Goal: Information Seeking & Learning: Learn about a topic

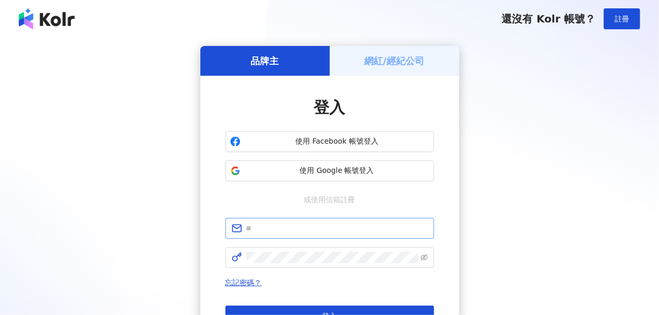
scroll to position [52, 0]
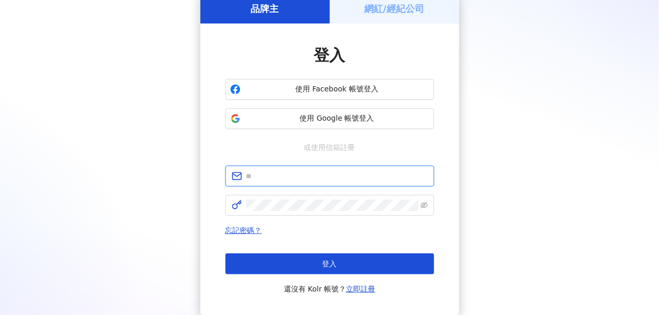
click at [313, 177] on input "text" at bounding box center [337, 175] width 182 height 11
type input "**********"
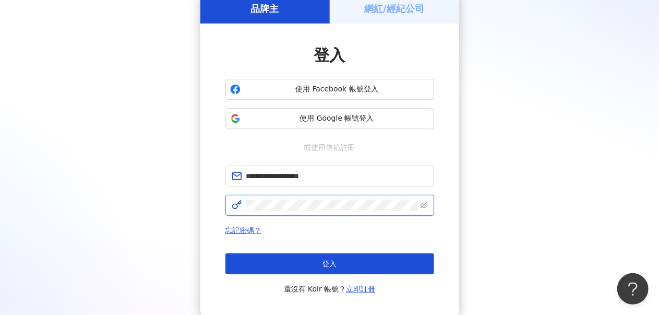
click button "登入" at bounding box center [329, 263] width 209 height 21
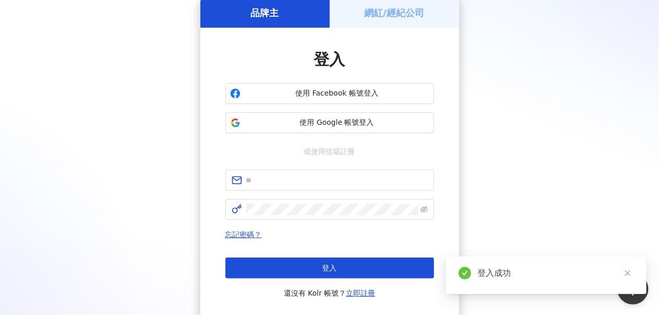
scroll to position [52, 0]
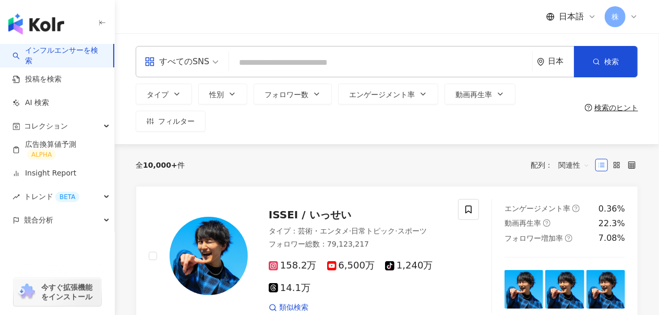
click at [552, 57] on div "日本" at bounding box center [561, 61] width 26 height 9
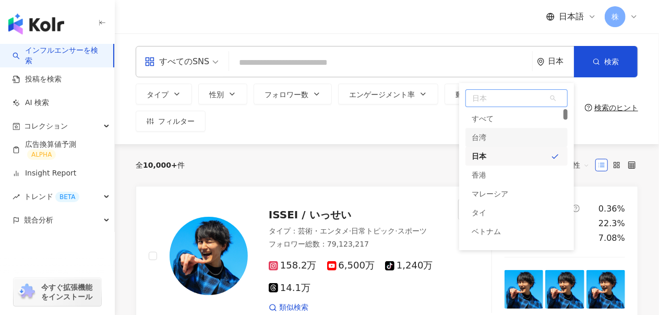
click at [496, 141] on div "台湾" at bounding box center [516, 137] width 102 height 19
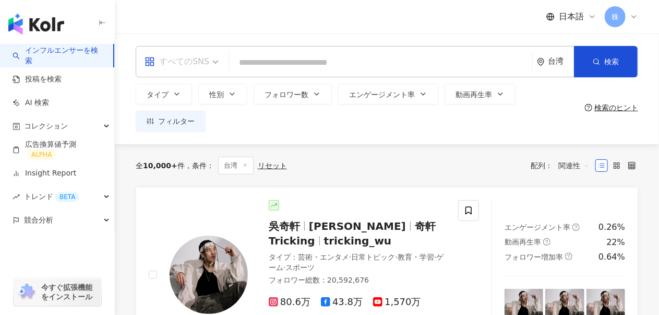
click at [179, 66] on div "すべてのSNS" at bounding box center [177, 61] width 65 height 17
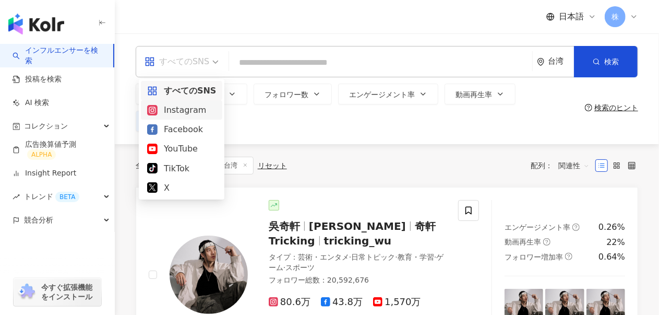
click at [173, 114] on div "Instagram" at bounding box center [181, 109] width 69 height 13
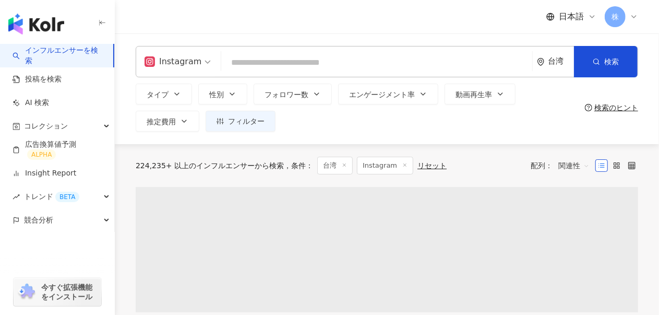
click at [247, 66] on input "search" at bounding box center [376, 63] width 303 height 20
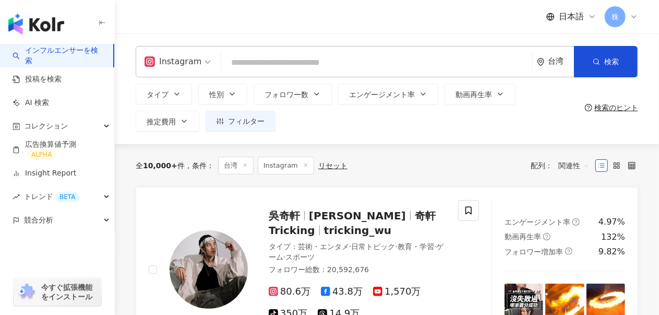
paste input "**********"
type input "**********"
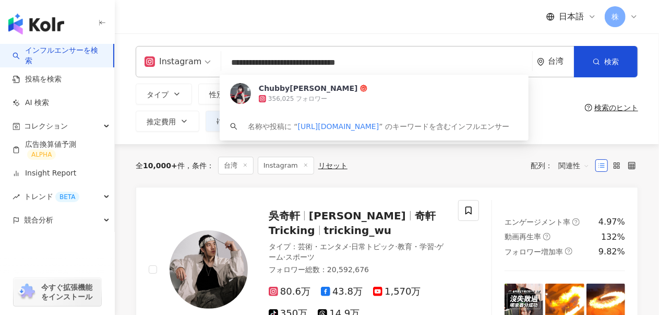
drag, startPoint x: 322, startPoint y: 63, endPoint x: 80, endPoint y: 50, distance: 241.9
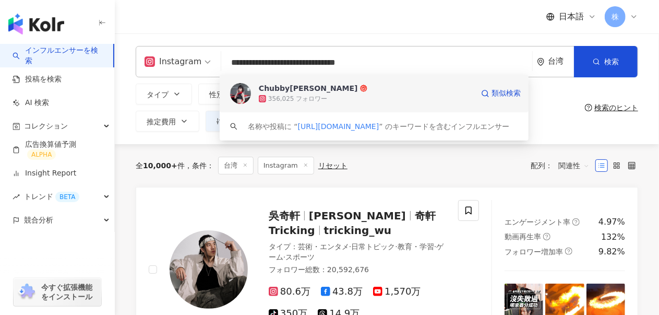
click at [306, 94] on div "356,025 フォロワー" at bounding box center [297, 98] width 59 height 9
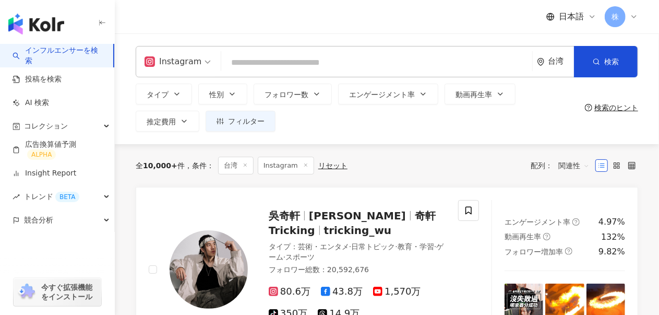
paste input "**********"
type input "**********"
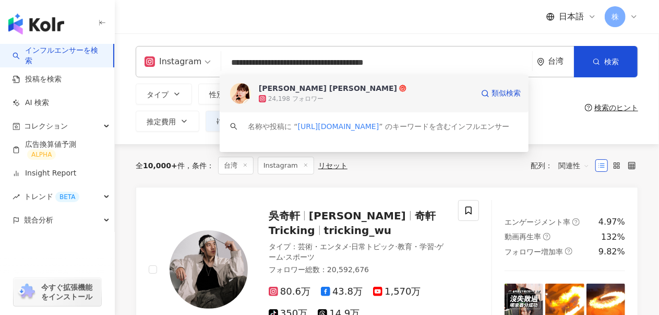
click at [330, 99] on div "24,198 フォロワー" at bounding box center [366, 98] width 214 height 10
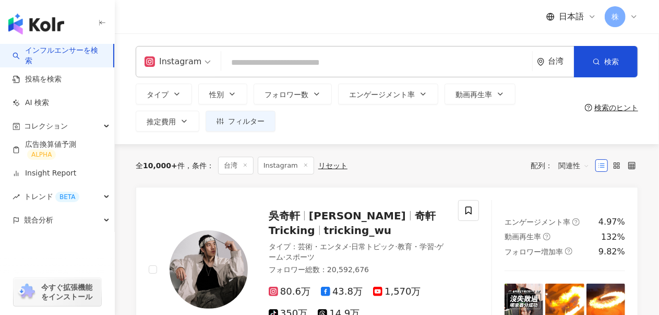
click at [258, 66] on input "search" at bounding box center [376, 63] width 303 height 20
paste input "**********"
type input "**********"
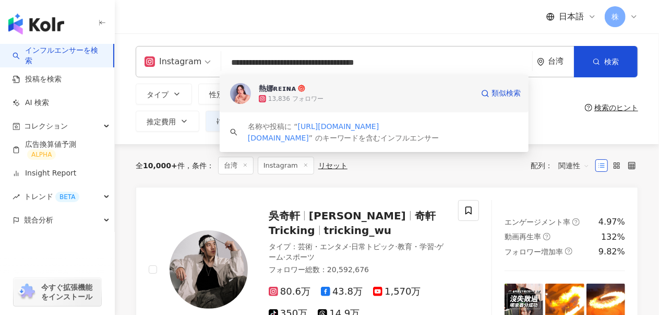
click at [319, 94] on div "13,836 フォロワー" at bounding box center [366, 98] width 214 height 10
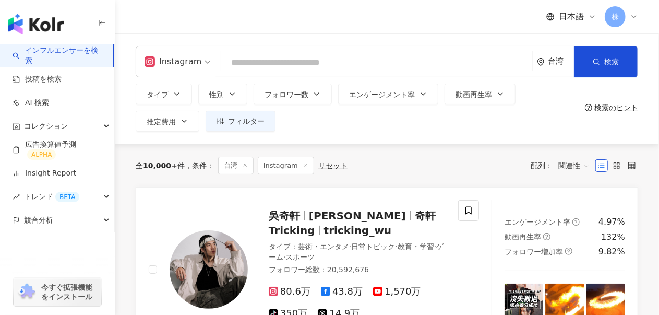
paste input "**********"
type input "**********"
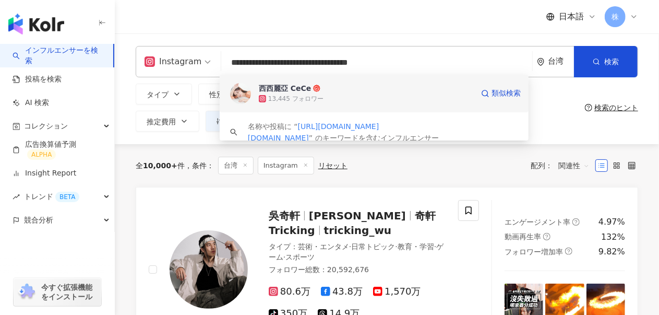
click at [351, 89] on span "西西麗亞 CeCe﻿" at bounding box center [366, 88] width 214 height 10
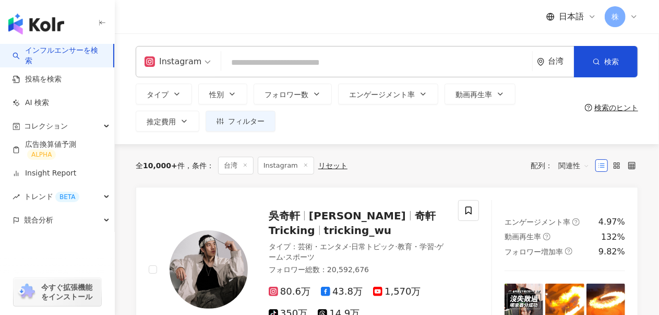
paste input "**********"
type input "**********"
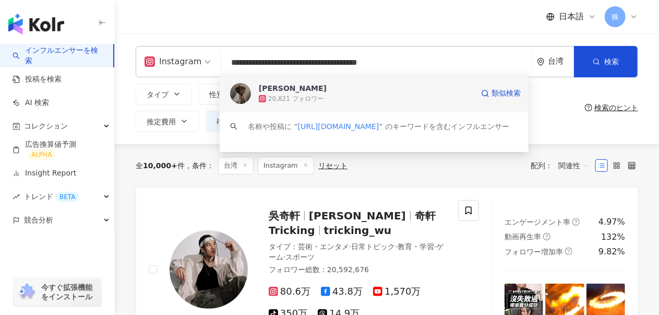
click at [317, 89] on span "Ko Shan Chang" at bounding box center [366, 88] width 214 height 10
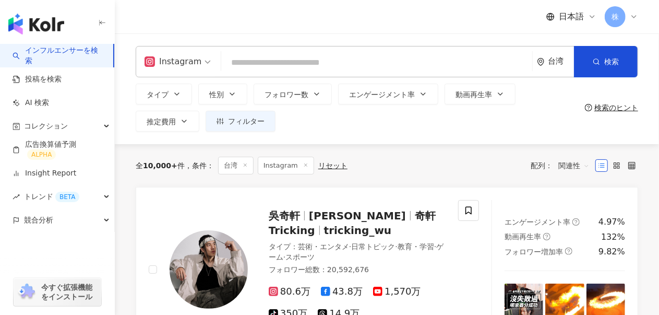
paste input "**********"
type input "**********"
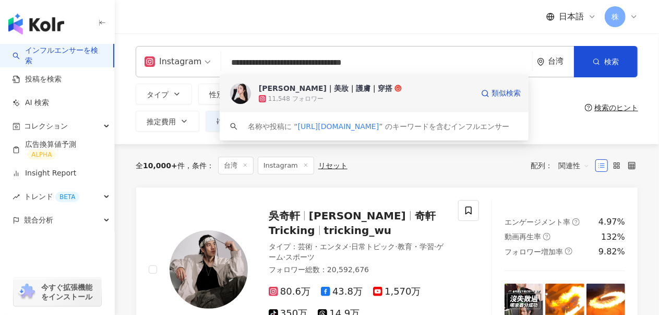
click at [367, 91] on span "Lulu露露｜美妝｜護膚｜穿搭" at bounding box center [366, 88] width 214 height 10
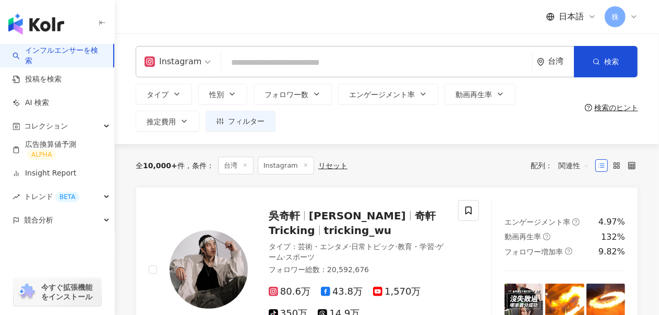
click at [296, 65] on input "search" at bounding box center [376, 63] width 303 height 20
paste input "*******"
type input "*******"
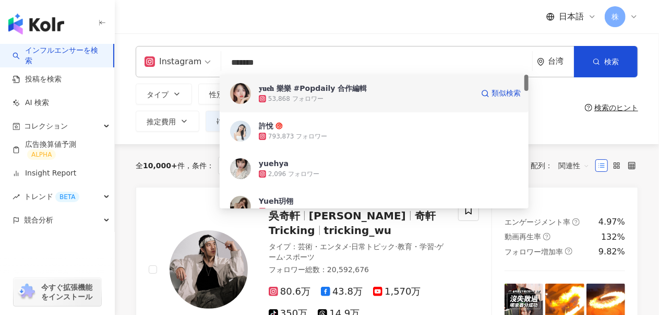
click at [386, 97] on div "53,868 フォロワー" at bounding box center [366, 98] width 214 height 10
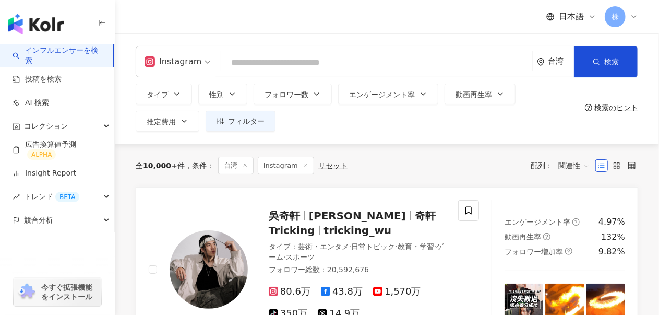
click at [236, 67] on input "search" at bounding box center [376, 63] width 303 height 20
paste input "**********"
type input "**********"
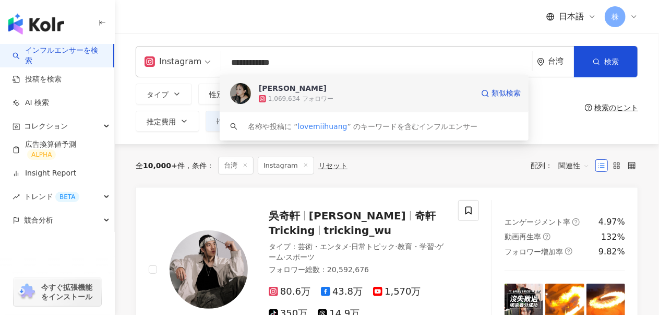
click at [350, 100] on div "1,069,634 フォロワー" at bounding box center [366, 98] width 214 height 10
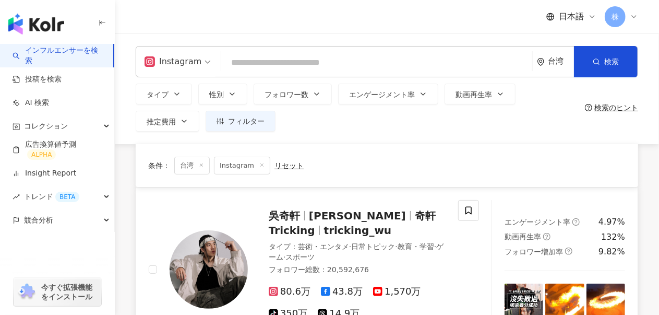
scroll to position [157, 0]
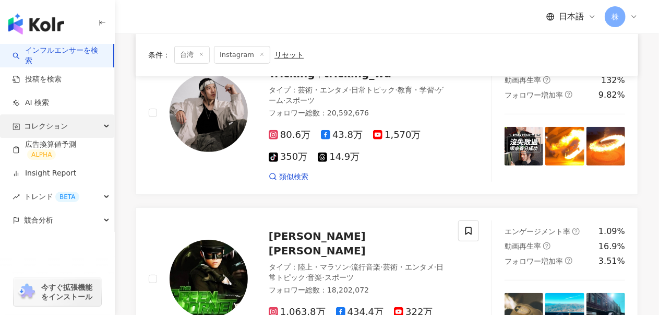
click at [62, 117] on div "コレクション" at bounding box center [57, 125] width 114 height 23
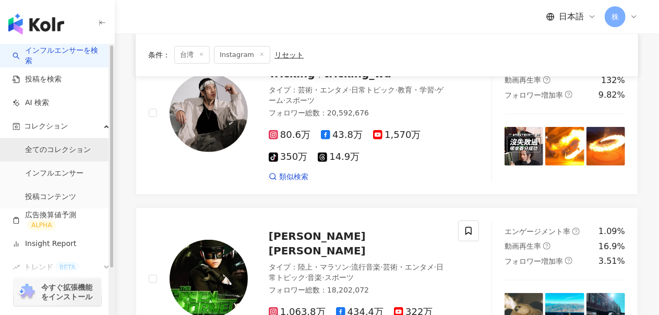
click at [61, 154] on link "全てのコレクション" at bounding box center [58, 150] width 66 height 10
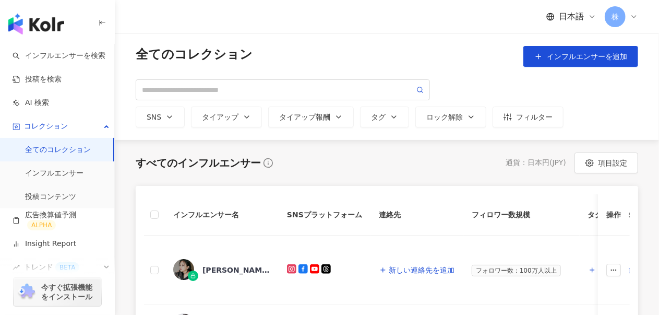
click at [635, 17] on icon at bounding box center [634, 17] width 8 height 8
click at [574, 18] on span "日本語" at bounding box center [571, 16] width 25 height 11
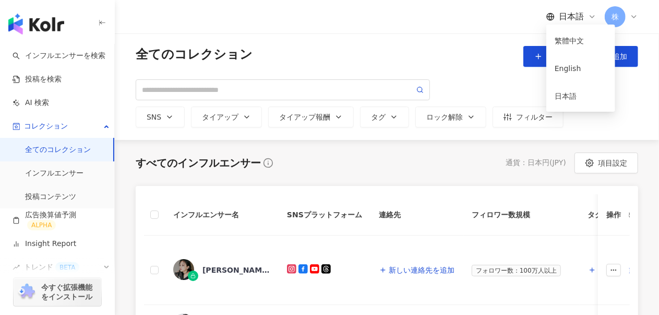
click at [441, 9] on div "日本語 株" at bounding box center [387, 16] width 502 height 33
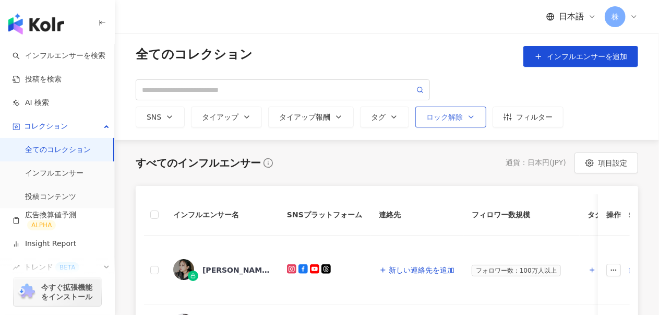
click at [436, 123] on button "ロック解除" at bounding box center [450, 116] width 71 height 21
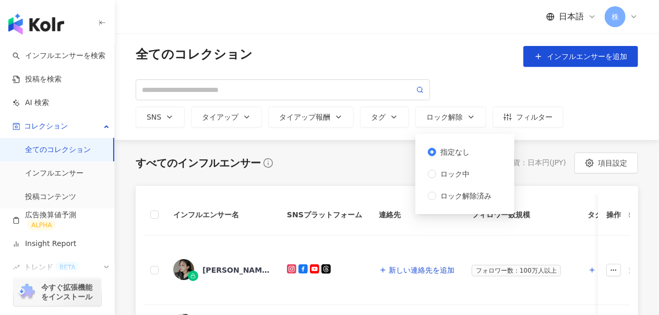
click at [490, 78] on div "全てのコレクション インフルエンサーを追加 SNS タイアップ タイアップ報酬 タグ ロック解除 指定なし ロック中 ロック解除済み フィルター" at bounding box center [387, 86] width 502 height 81
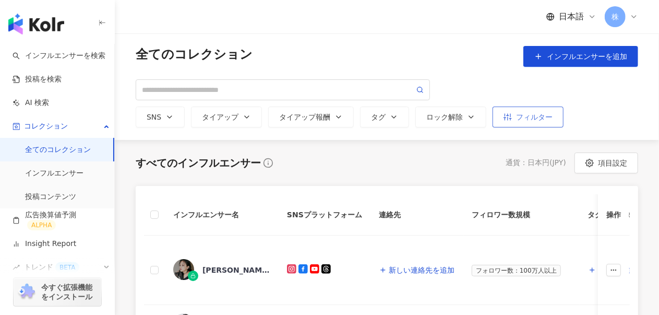
click at [503, 117] on div "フィルター" at bounding box center [527, 117] width 49 height 8
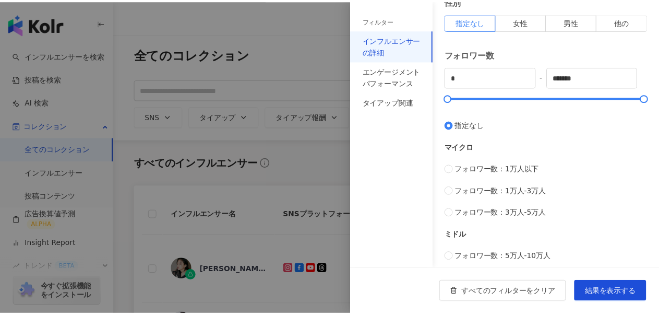
scroll to position [377, 0]
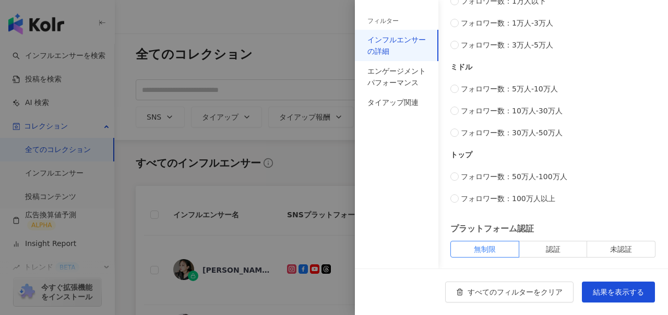
drag, startPoint x: 267, startPoint y: 143, endPoint x: 274, endPoint y: 148, distance: 9.1
click at [267, 143] on div at bounding box center [334, 157] width 668 height 315
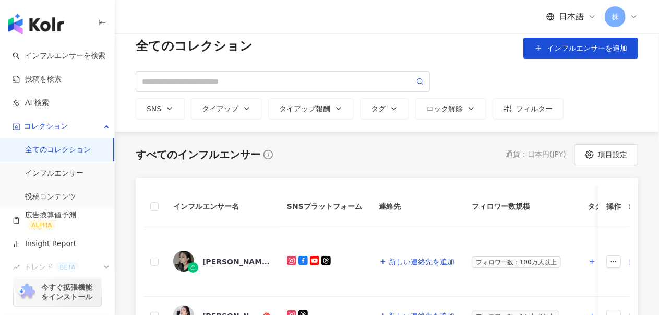
scroll to position [0, 0]
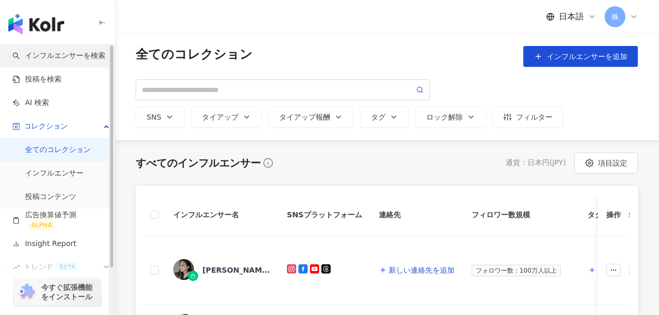
click at [64, 58] on link "インフルエンサーを検索" at bounding box center [59, 56] width 93 height 10
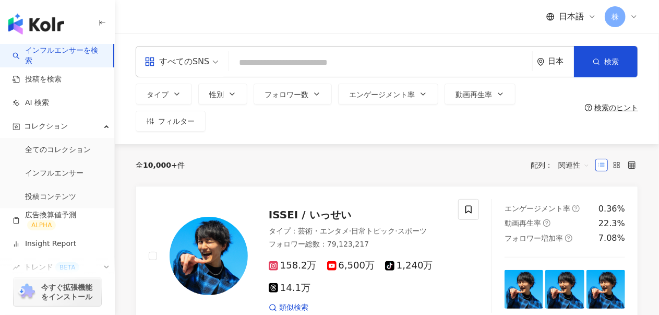
click at [621, 103] on div "検索のヒント" at bounding box center [616, 107] width 44 height 8
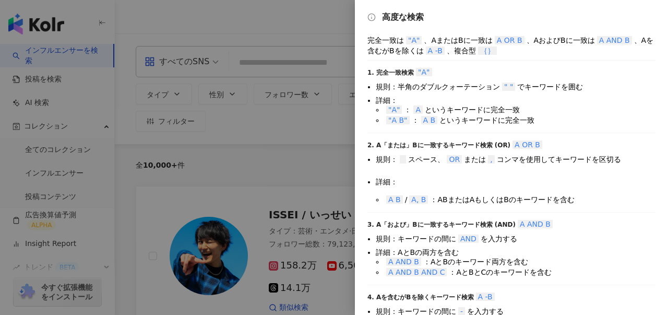
click at [228, 25] on div at bounding box center [334, 157] width 668 height 315
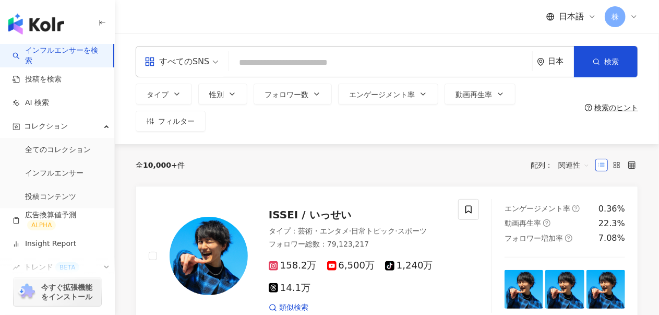
click at [578, 16] on span "日本語" at bounding box center [571, 16] width 25 height 11
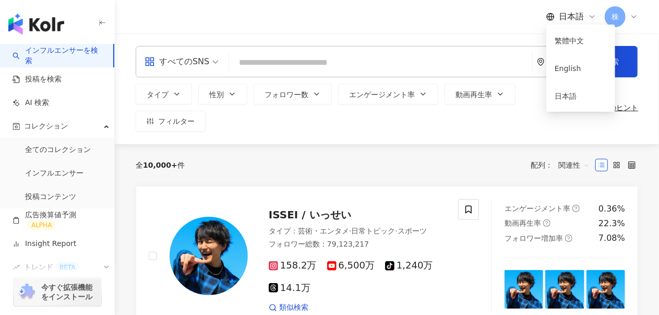
click at [512, 20] on div "日本語 株" at bounding box center [387, 16] width 502 height 33
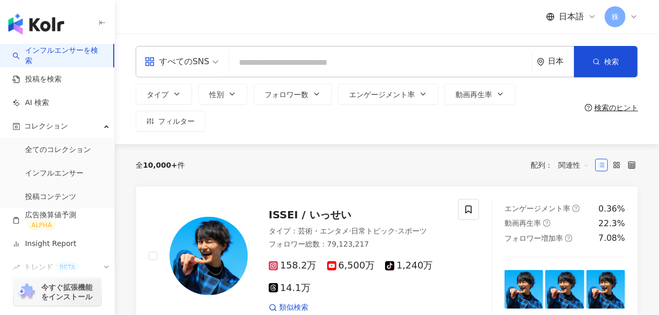
click at [550, 63] on div "日本" at bounding box center [561, 61] width 26 height 9
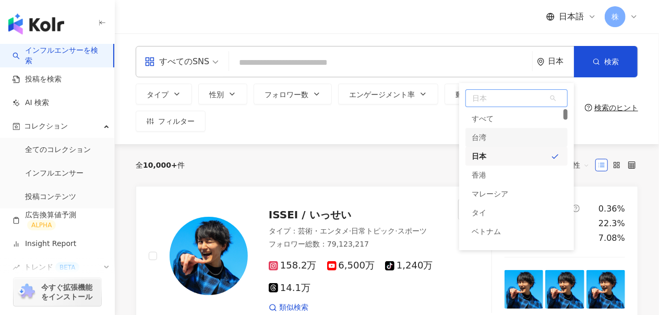
click at [489, 134] on div "台湾" at bounding box center [516, 137] width 102 height 19
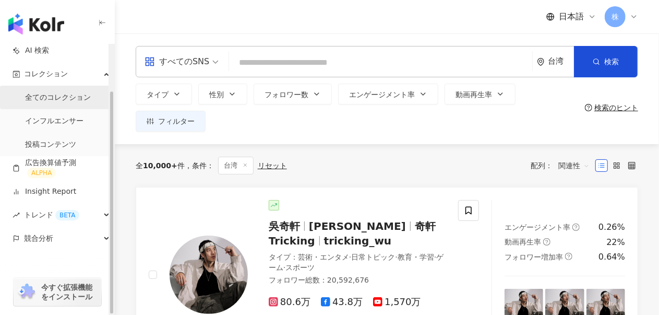
scroll to position [56, 0]
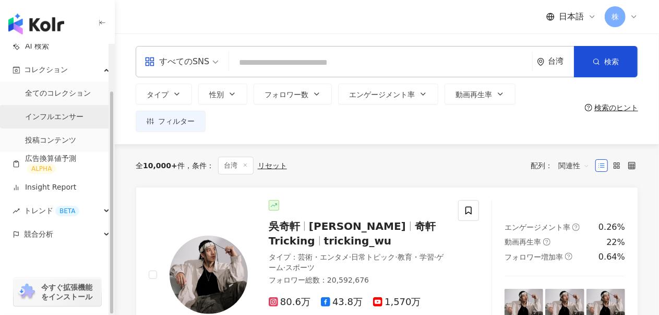
click at [73, 122] on link "インフルエンサー" at bounding box center [54, 117] width 58 height 10
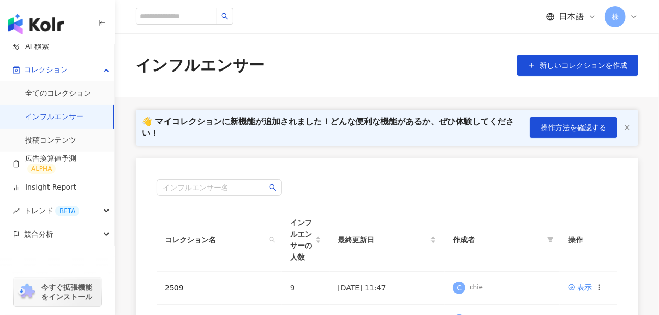
scroll to position [157, 0]
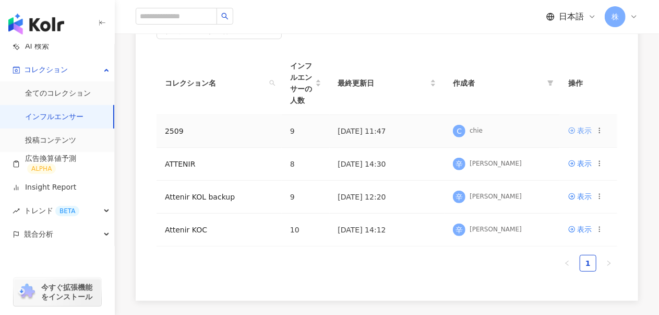
click at [587, 125] on div "表示" at bounding box center [584, 130] width 15 height 11
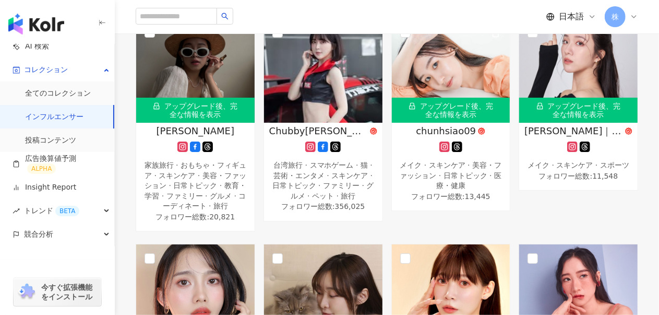
scroll to position [261, 0]
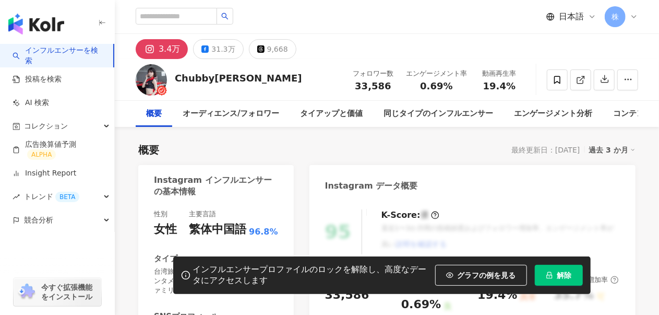
click at [562, 278] on span "解除" at bounding box center [564, 275] width 15 height 8
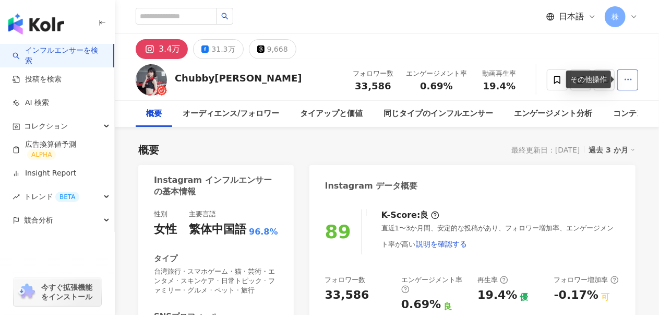
click at [633, 80] on button "button" at bounding box center [627, 79] width 21 height 21
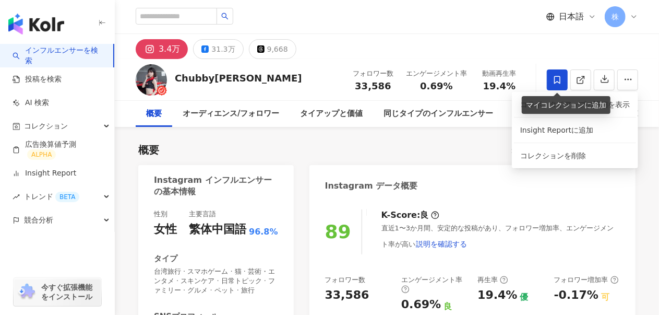
click at [553, 79] on icon at bounding box center [556, 79] width 9 height 9
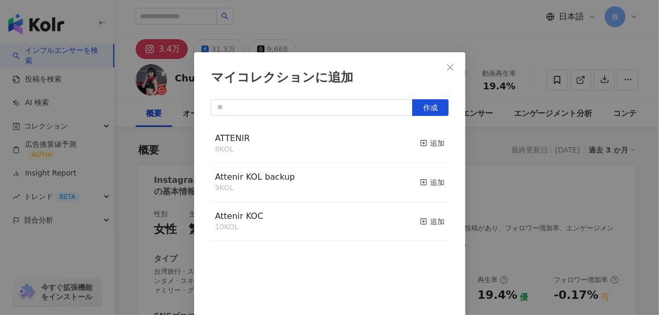
scroll to position [9, 0]
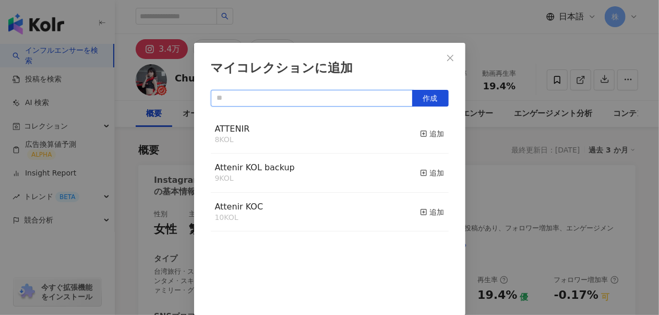
click at [310, 99] on input "text" at bounding box center [312, 98] width 202 height 17
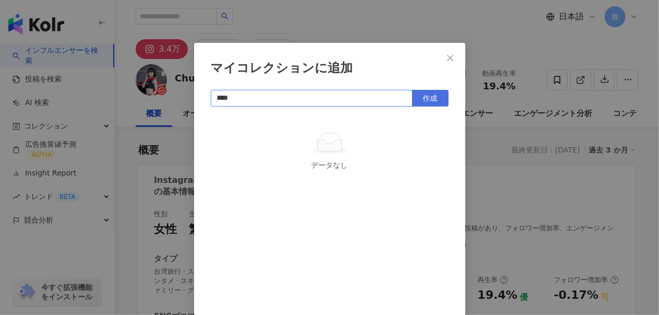
click at [429, 99] on span "作成" at bounding box center [430, 98] width 15 height 8
type input "****"
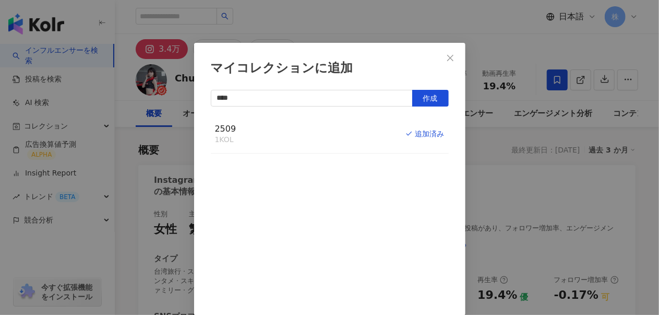
click at [450, 61] on icon "close" at bounding box center [450, 58] width 8 height 8
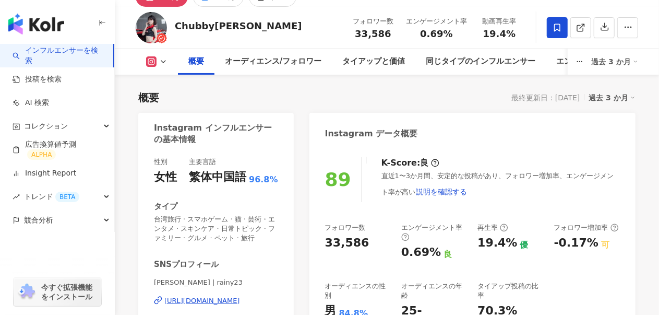
scroll to position [0, 0]
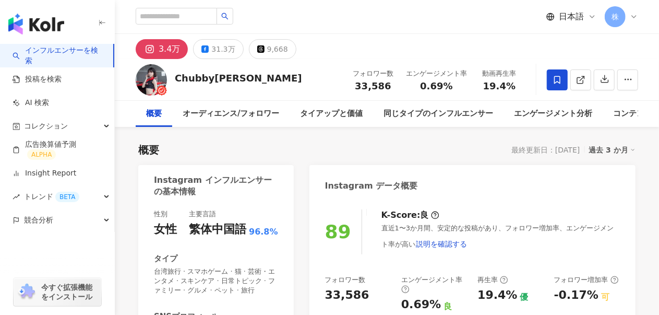
click at [571, 14] on span "日本語" at bounding box center [571, 16] width 25 height 11
click at [579, 44] on div "繁體中文" at bounding box center [581, 40] width 52 height 18
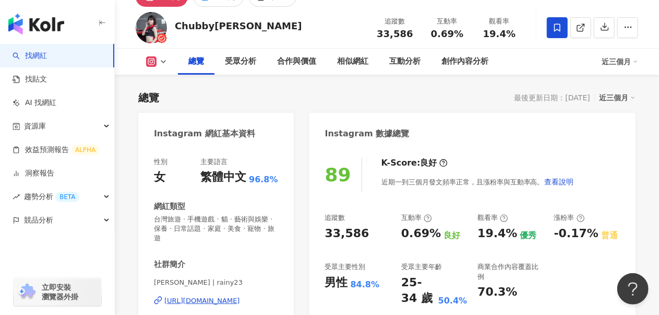
scroll to position [104, 0]
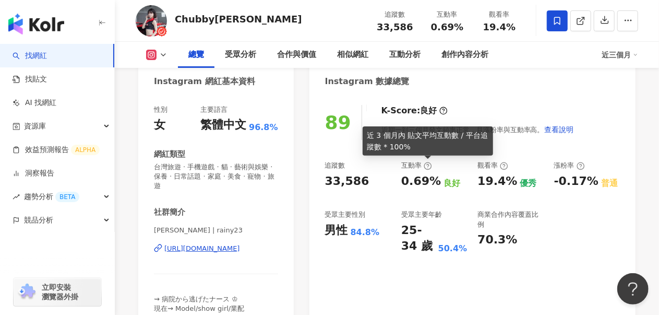
click at [428, 166] on icon at bounding box center [428, 166] width 2 height 4
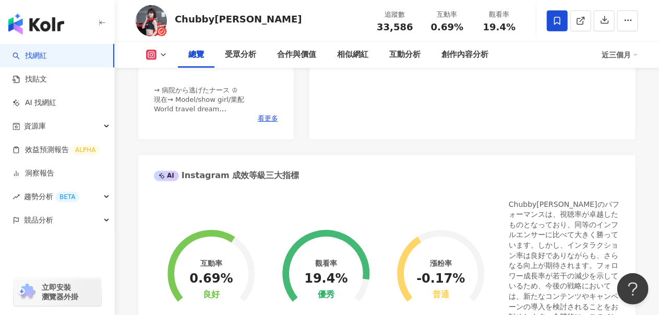
scroll to position [417, 0]
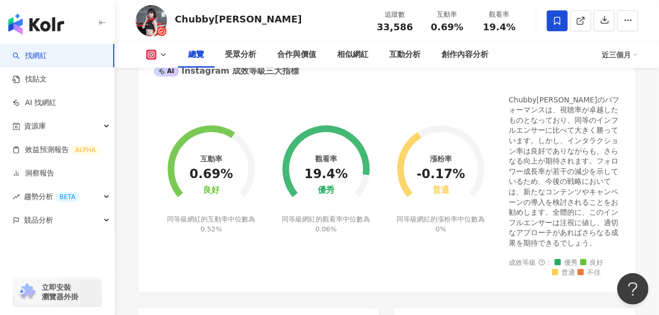
click at [530, 156] on div "Chubby林小雨のパフォーマンスは、視聴率が卓越したものとなっており、同等のインフルエンサーに比べて大きく勝っています。しかし、インタラクション率は良好であ…" at bounding box center [564, 171] width 111 height 153
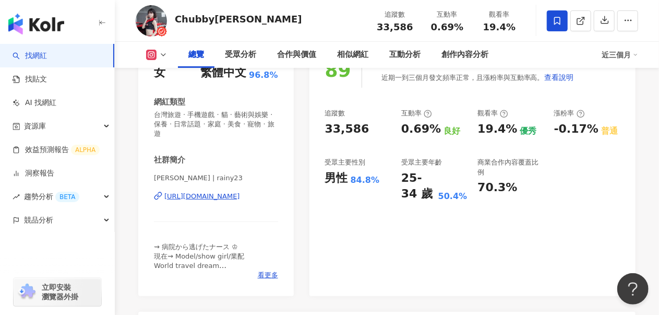
scroll to position [0, 0]
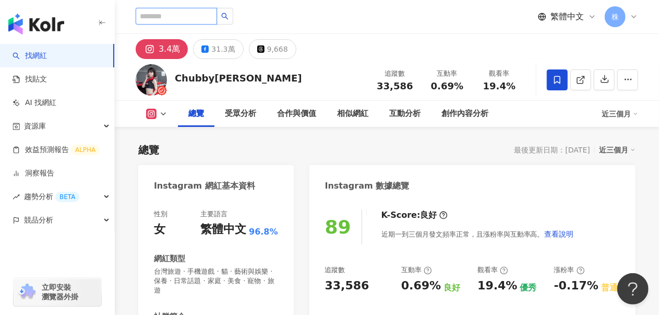
click at [186, 18] on input "search" at bounding box center [176, 16] width 81 height 17
paste input "**********"
type input "**********"
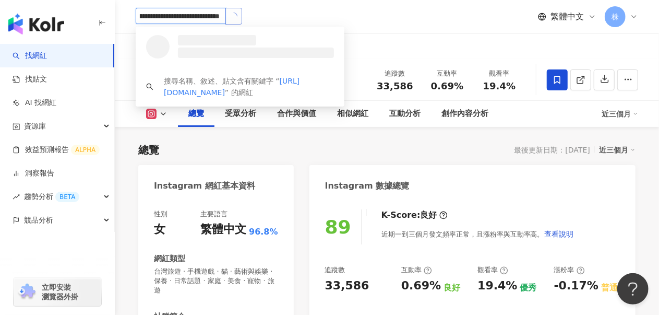
click at [236, 16] on icon "loading" at bounding box center [234, 16] width 10 height 10
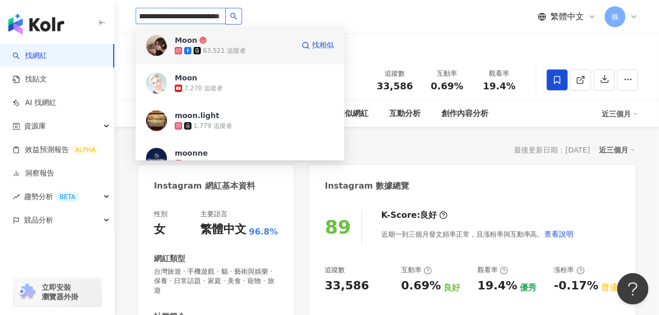
click at [258, 47] on div "63,521 追蹤者" at bounding box center [234, 50] width 119 height 10
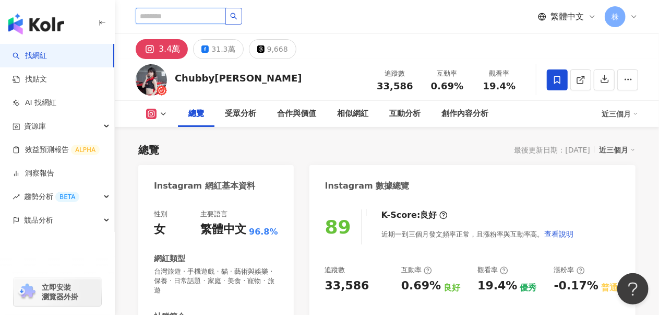
scroll to position [0, 0]
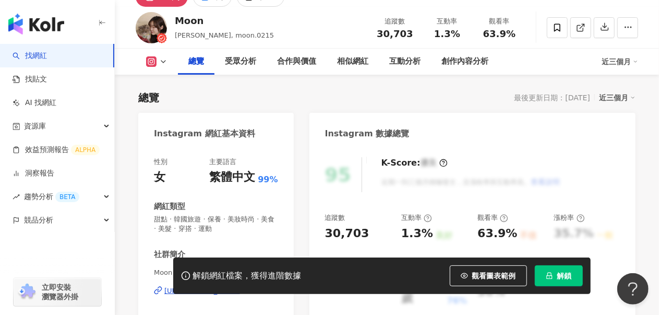
scroll to position [104, 0]
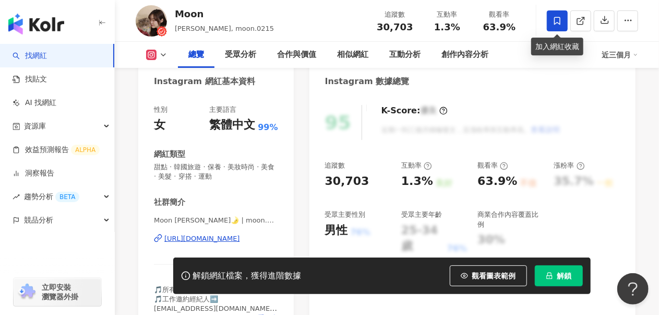
click at [553, 26] on span at bounding box center [557, 20] width 21 height 21
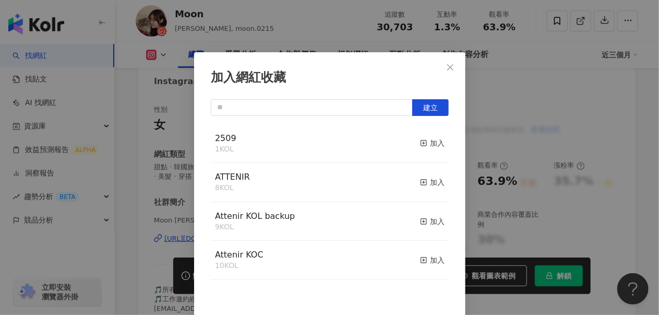
scroll to position [9, 0]
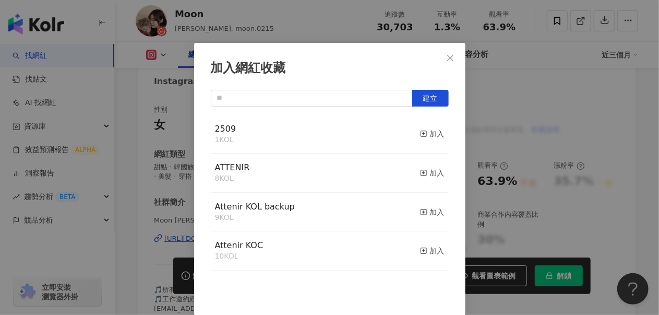
click at [284, 137] on div "2509 1 KOL 加入" at bounding box center [330, 134] width 238 height 39
click at [220, 129] on span "2509" at bounding box center [225, 129] width 21 height 10
click at [420, 137] on div "加入" at bounding box center [432, 133] width 25 height 11
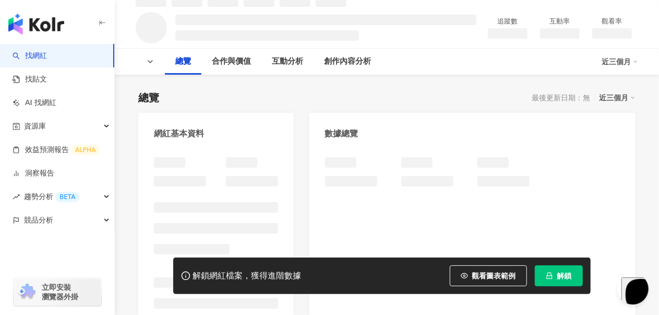
scroll to position [104, 0]
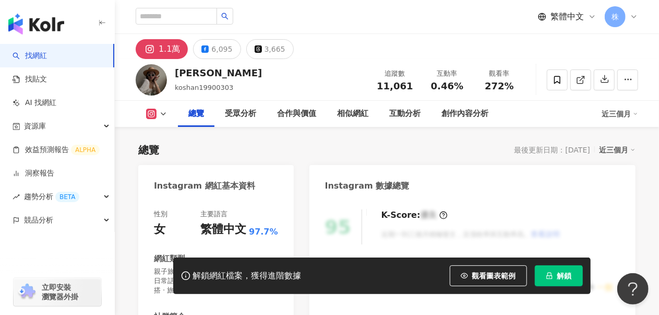
scroll to position [104, 0]
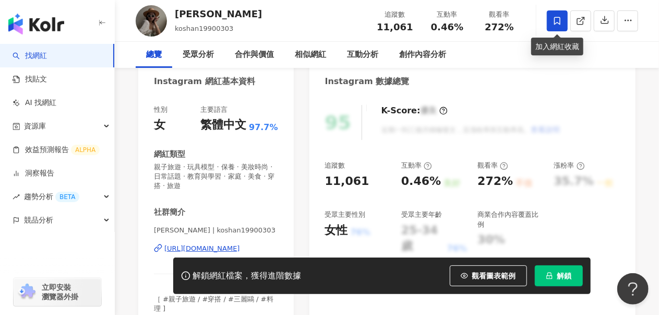
click at [562, 20] on span at bounding box center [557, 20] width 21 height 21
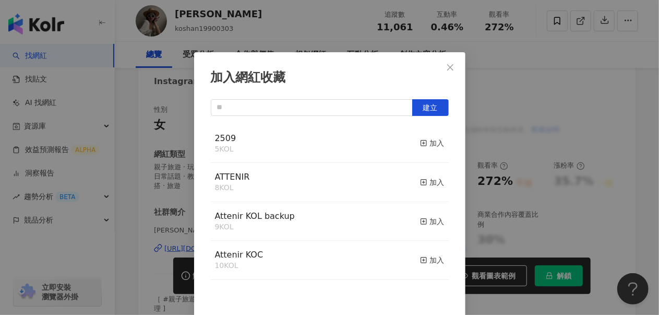
scroll to position [9, 0]
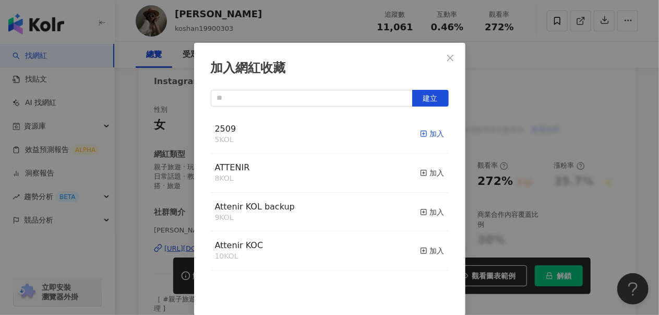
click at [427, 137] on div "加入" at bounding box center [432, 133] width 25 height 11
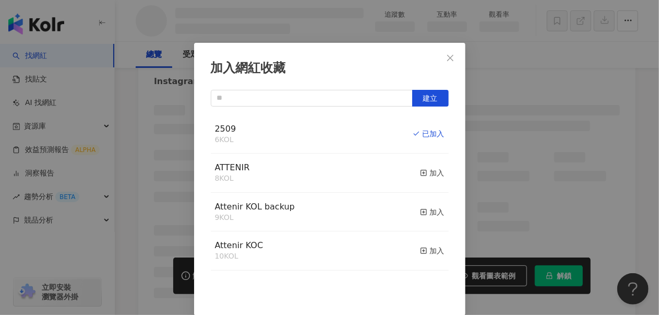
click at [446, 57] on icon "close" at bounding box center [450, 58] width 8 height 8
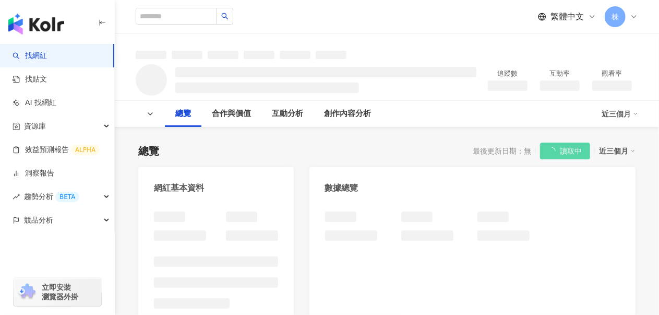
scroll to position [52, 0]
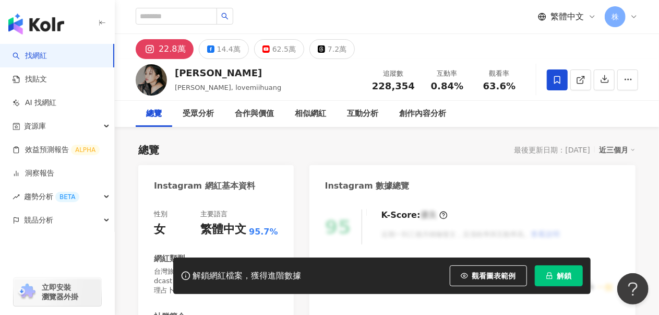
click at [560, 77] on icon at bounding box center [556, 79] width 9 height 9
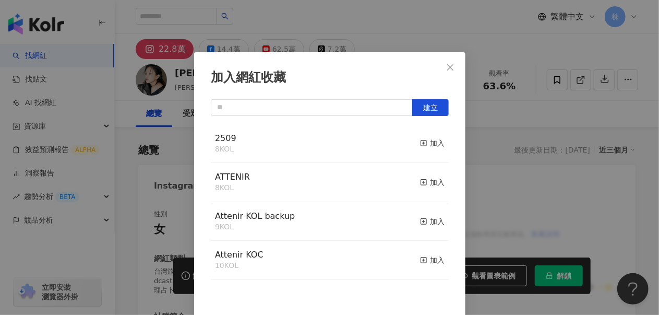
scroll to position [9, 0]
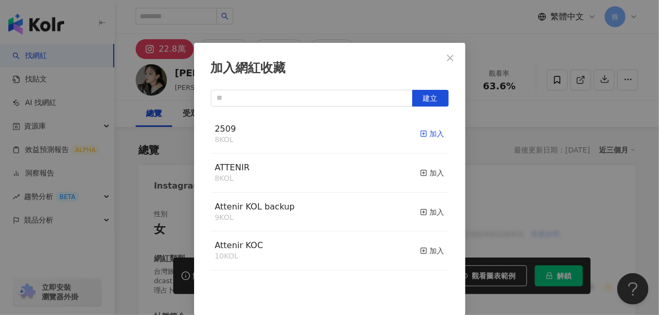
click at [428, 135] on div "加入" at bounding box center [432, 133] width 25 height 11
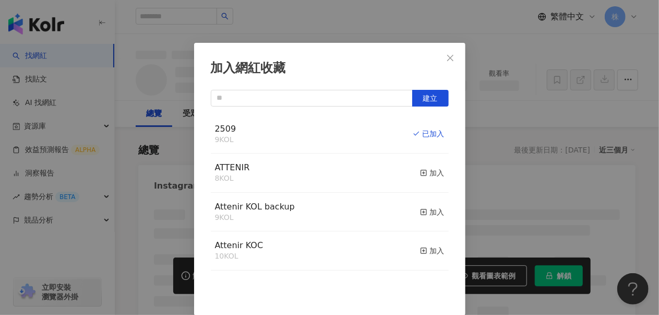
click at [449, 56] on icon "close" at bounding box center [450, 58] width 8 height 8
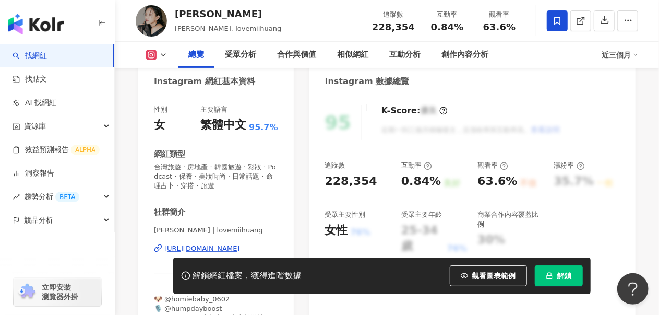
scroll to position [157, 0]
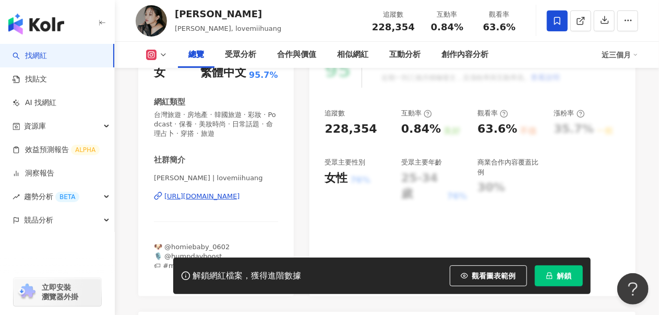
click at [553, 279] on button "解鎖" at bounding box center [559, 275] width 48 height 21
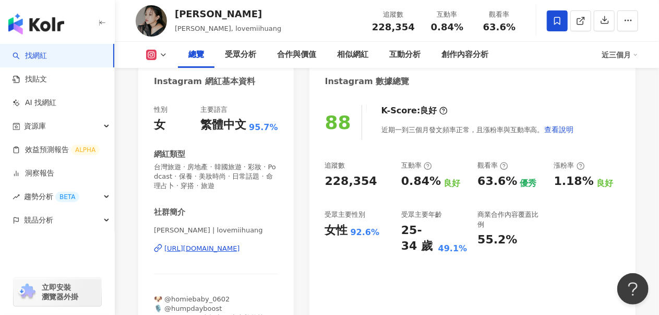
scroll to position [52, 0]
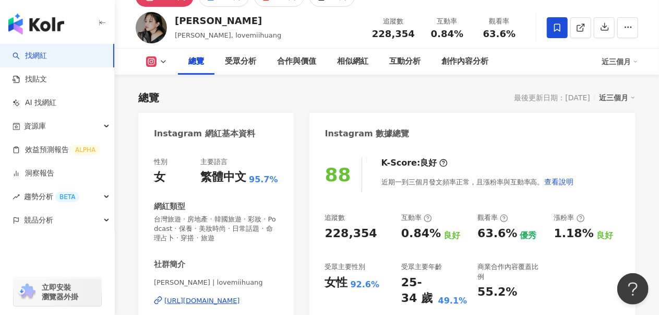
click at [164, 64] on icon at bounding box center [163, 61] width 8 height 8
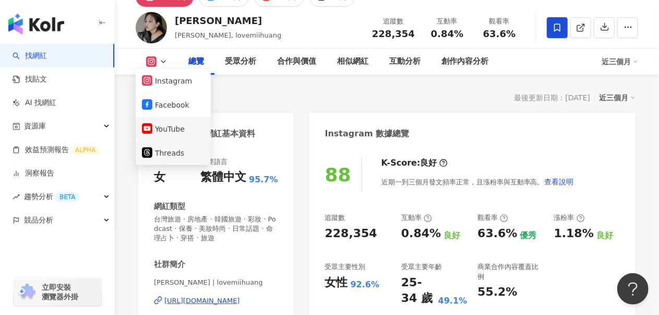
click at [170, 126] on button "YouTube" at bounding box center [173, 129] width 63 height 15
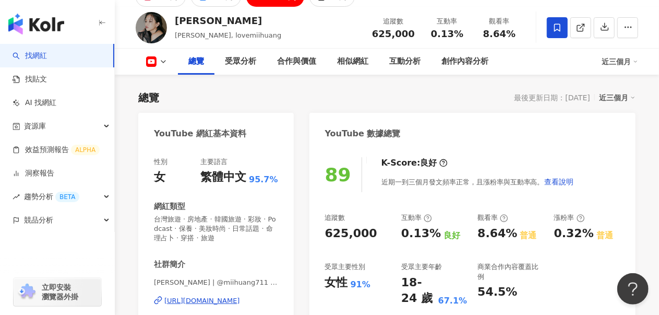
click at [166, 65] on icon at bounding box center [163, 61] width 8 height 8
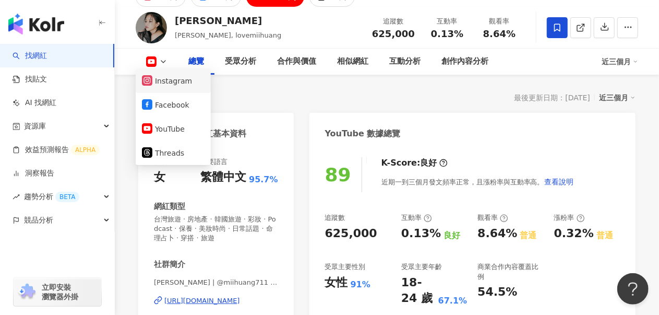
click at [170, 86] on button "Instagram" at bounding box center [173, 81] width 63 height 15
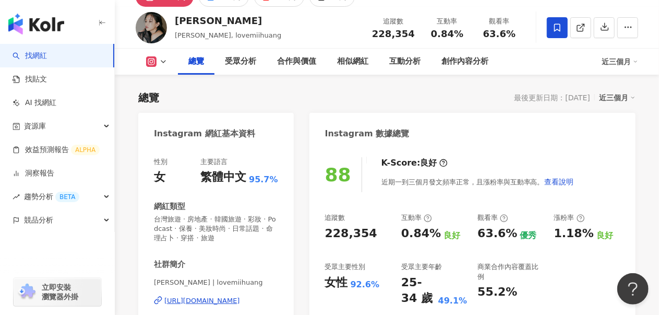
click at [154, 60] on rect at bounding box center [152, 62] width 8 height 8
click at [166, 65] on icon at bounding box center [163, 61] width 8 height 8
click at [161, 56] on button at bounding box center [157, 61] width 42 height 10
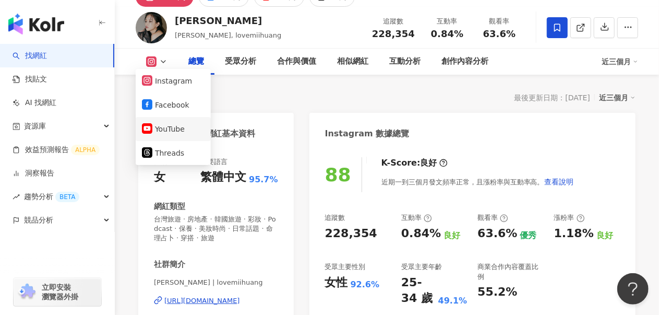
click at [163, 123] on button "YouTube" at bounding box center [173, 129] width 63 height 15
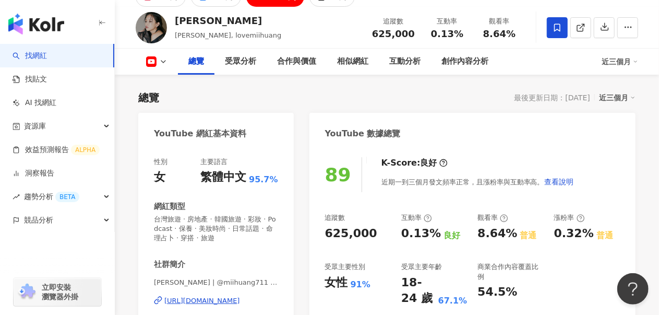
click at [164, 60] on icon at bounding box center [163, 61] width 8 height 8
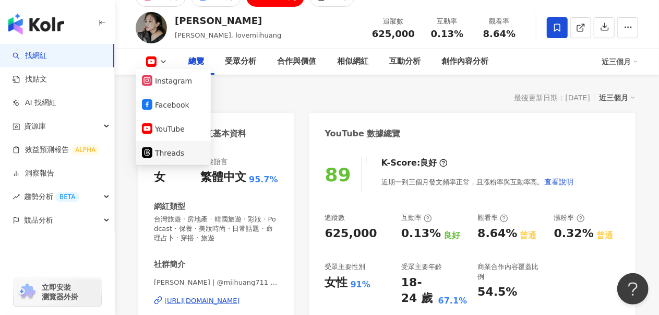
click at [157, 150] on button "Threads" at bounding box center [173, 153] width 63 height 15
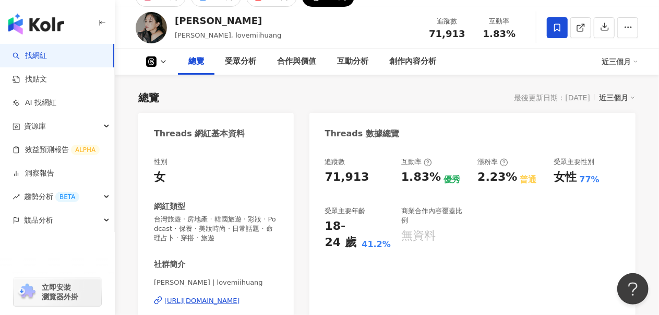
click at [160, 55] on div "總覽 受眾分析 合作與價值 互動分析 創作內容分析 近三個月" at bounding box center [387, 62] width 502 height 26
click at [158, 62] on button at bounding box center [157, 61] width 42 height 10
click at [162, 63] on icon at bounding box center [163, 61] width 8 height 8
click at [162, 62] on polyline at bounding box center [163, 62] width 4 height 2
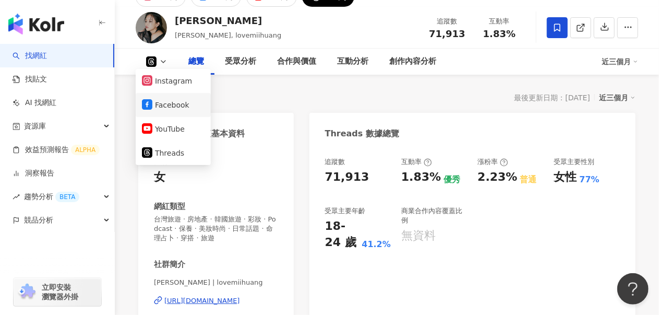
click at [173, 108] on button "Facebook" at bounding box center [173, 105] width 63 height 15
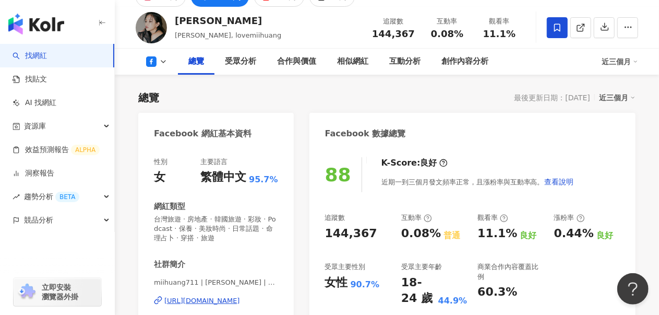
click at [160, 59] on icon at bounding box center [163, 61] width 8 height 8
click at [166, 65] on icon at bounding box center [163, 61] width 8 height 8
click at [166, 62] on icon at bounding box center [163, 61] width 8 height 8
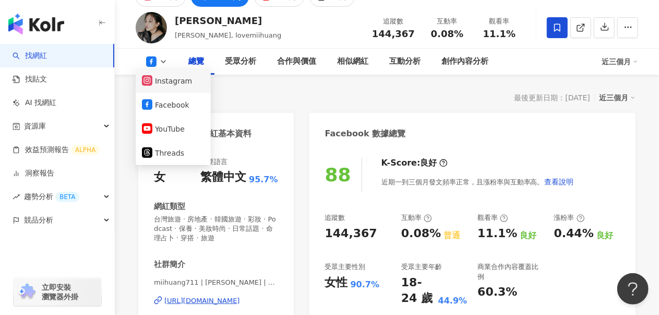
click at [169, 83] on button "Instagram" at bounding box center [173, 81] width 63 height 15
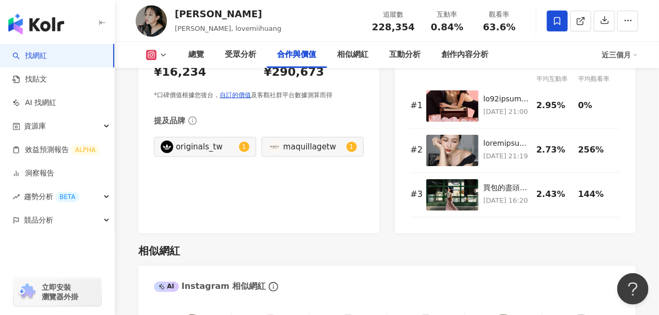
scroll to position [1774, 0]
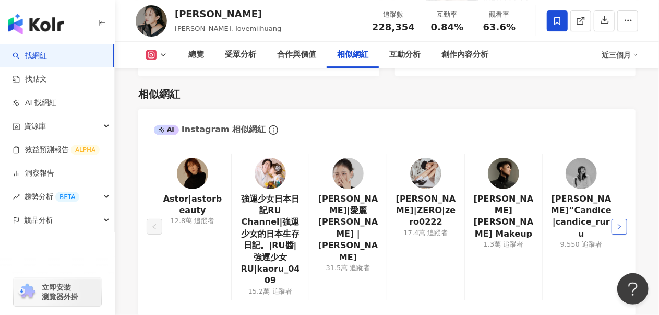
click at [621, 223] on icon "right" at bounding box center [619, 226] width 6 height 6
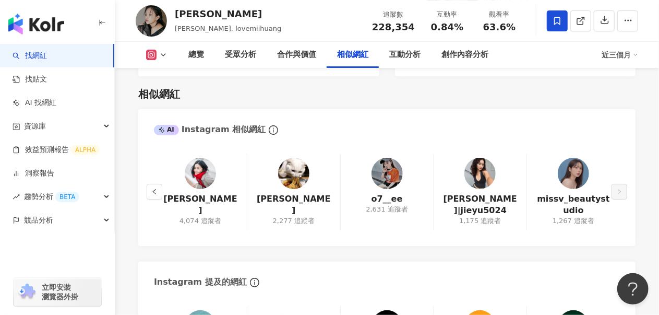
click at [150, 184] on button "button" at bounding box center [155, 192] width 16 height 16
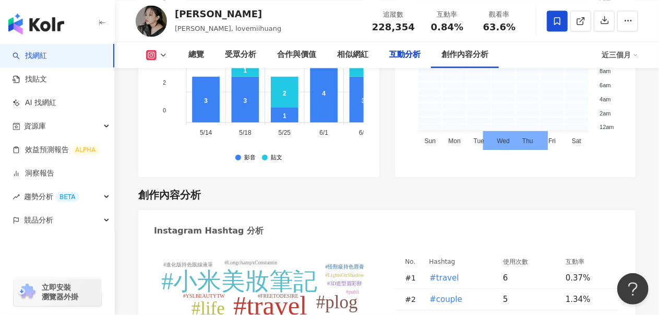
scroll to position [2817, 0]
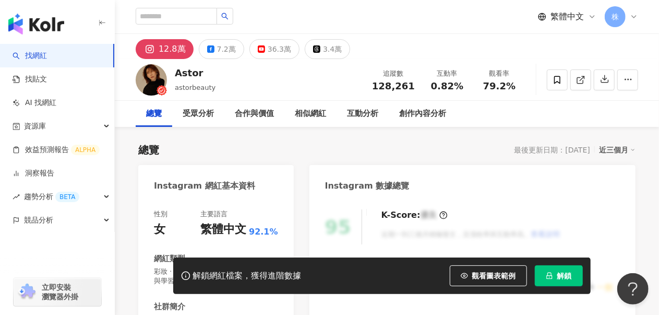
scroll to position [104, 0]
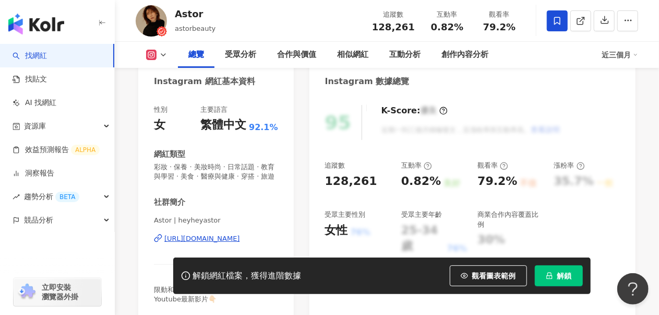
click at [555, 22] on icon at bounding box center [556, 20] width 9 height 9
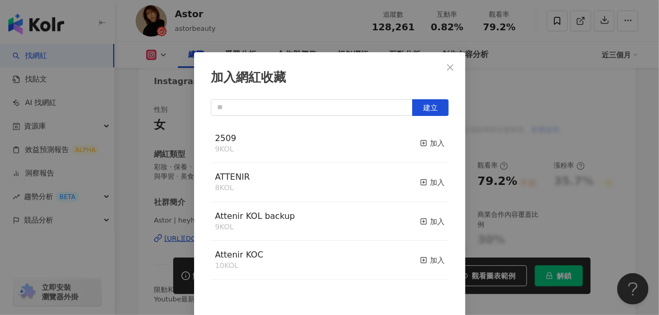
scroll to position [9, 0]
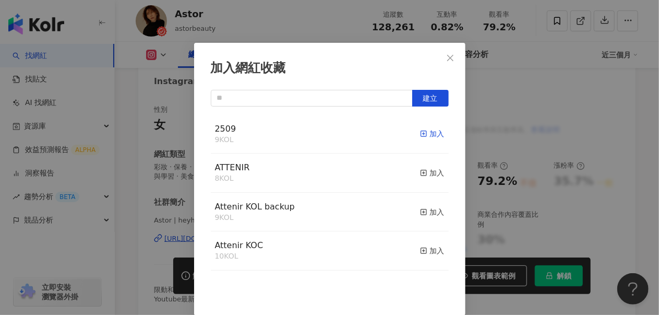
click at [420, 134] on div "加入" at bounding box center [432, 133] width 25 height 11
click at [449, 58] on icon "close" at bounding box center [450, 58] width 8 height 8
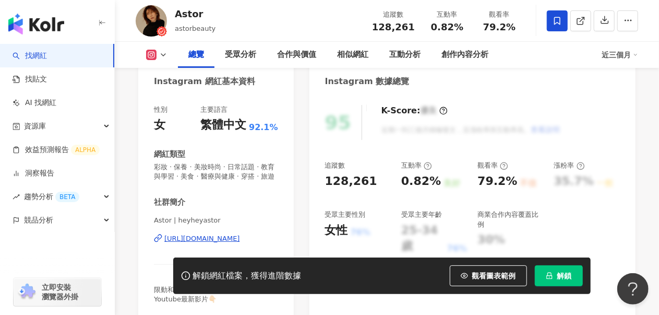
scroll to position [0, 0]
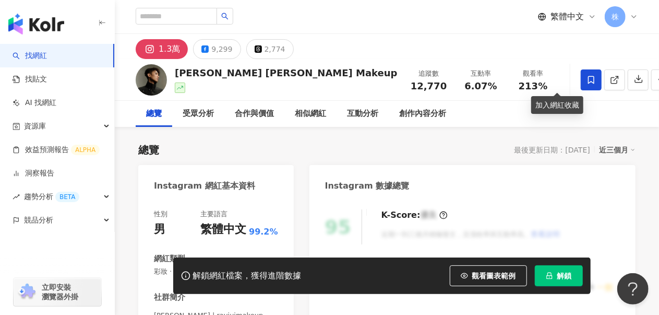
click at [581, 77] on span at bounding box center [591, 79] width 21 height 21
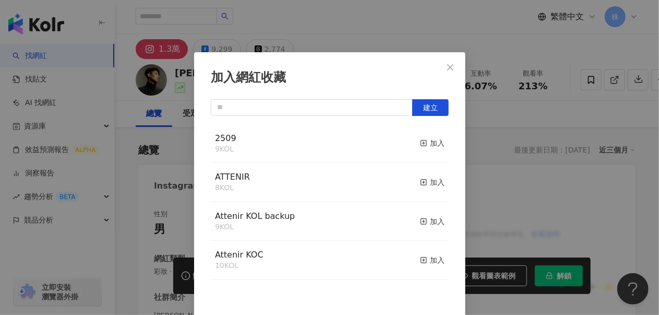
scroll to position [9, 0]
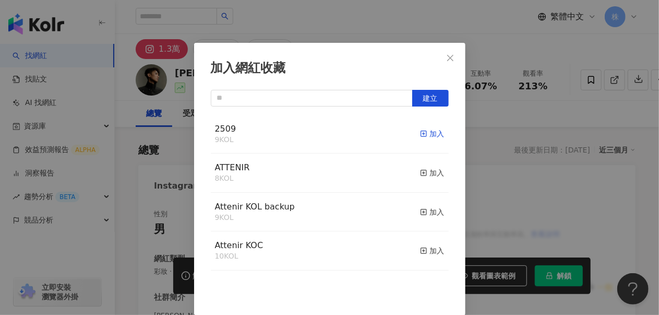
click at [420, 134] on icon "button" at bounding box center [423, 133] width 7 height 7
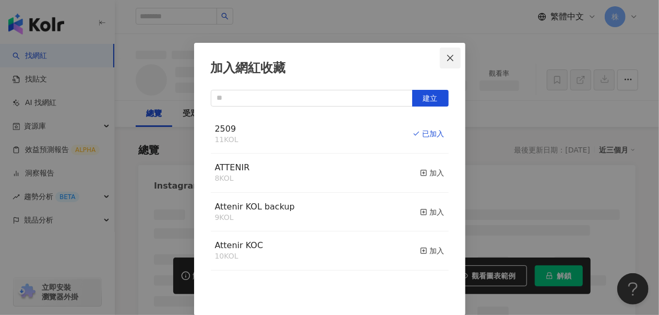
click at [446, 57] on icon "close" at bounding box center [450, 58] width 8 height 8
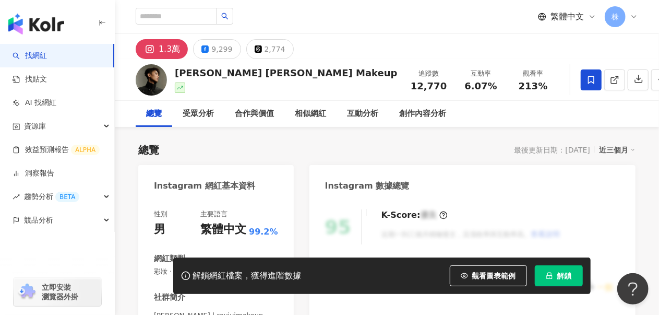
scroll to position [0, 0]
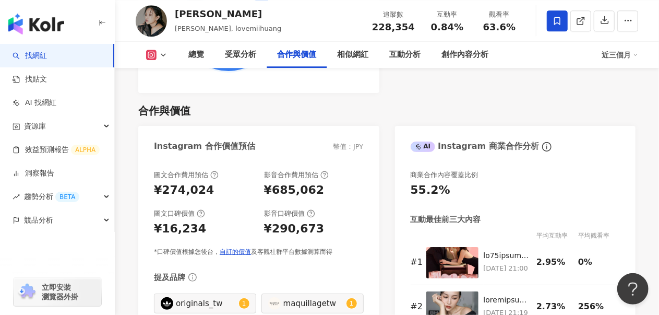
scroll to position [1304, 0]
